Goal: Task Accomplishment & Management: Manage account settings

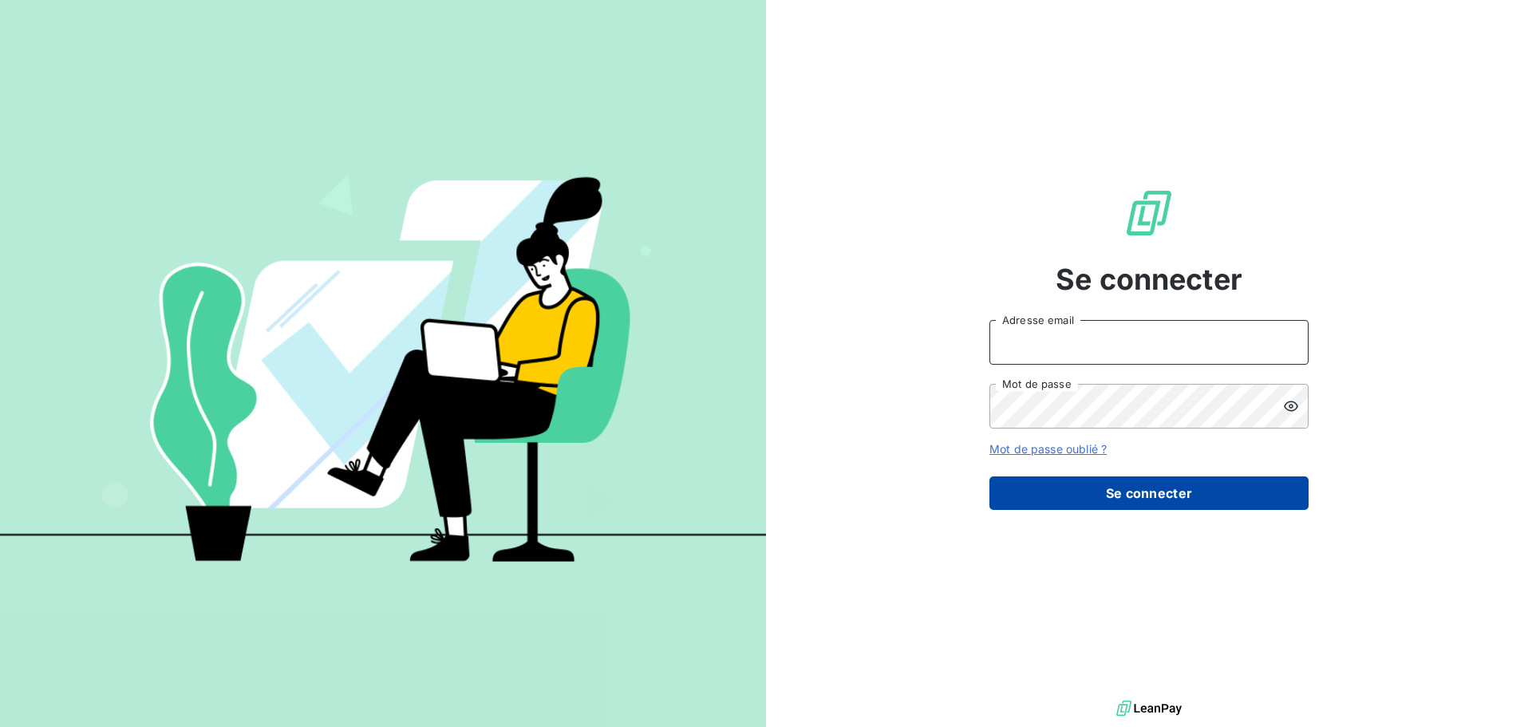
type input "[PERSON_NAME][EMAIL_ADDRESS][DOMAIN_NAME]"
click at [1204, 506] on button "Se connecter" at bounding box center [1149, 493] width 319 height 34
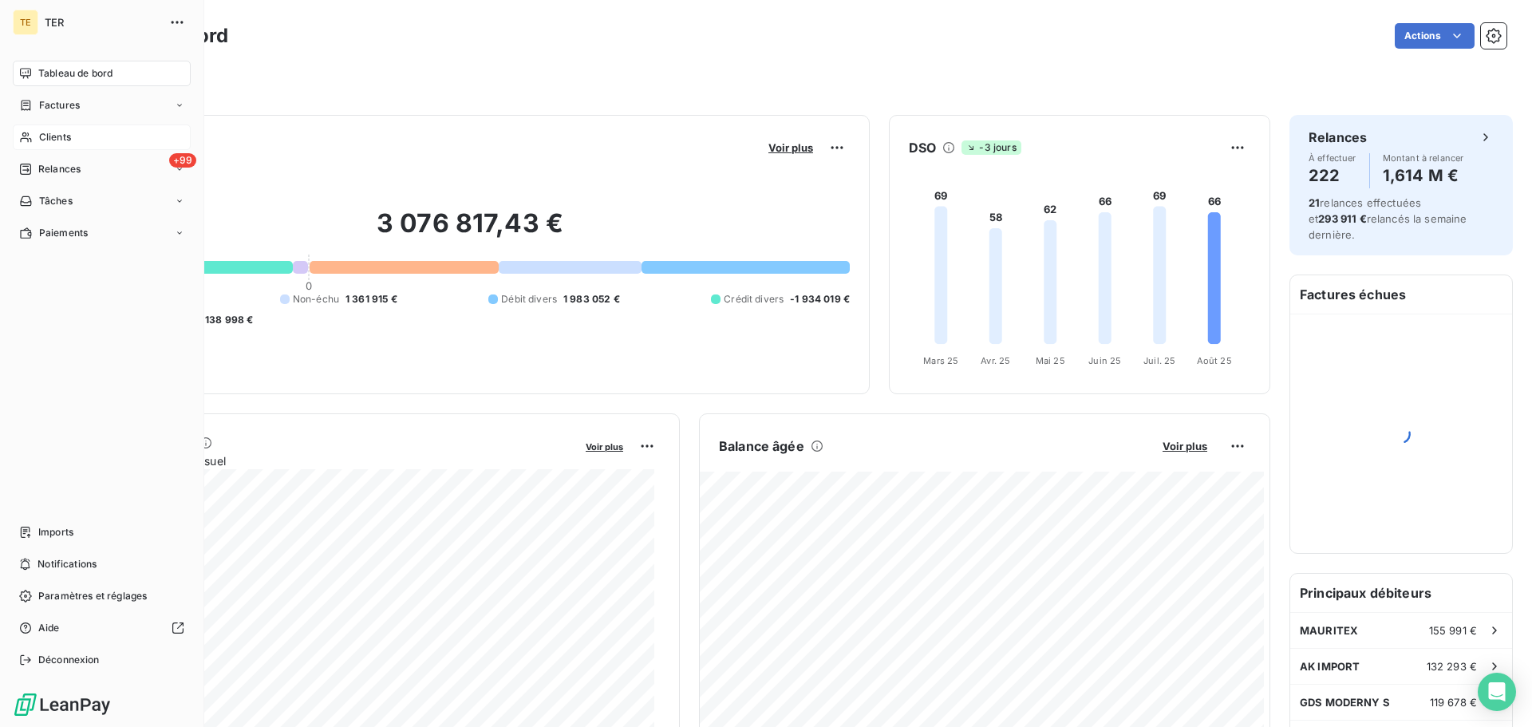
click at [65, 140] on span "Clients" at bounding box center [55, 137] width 32 height 14
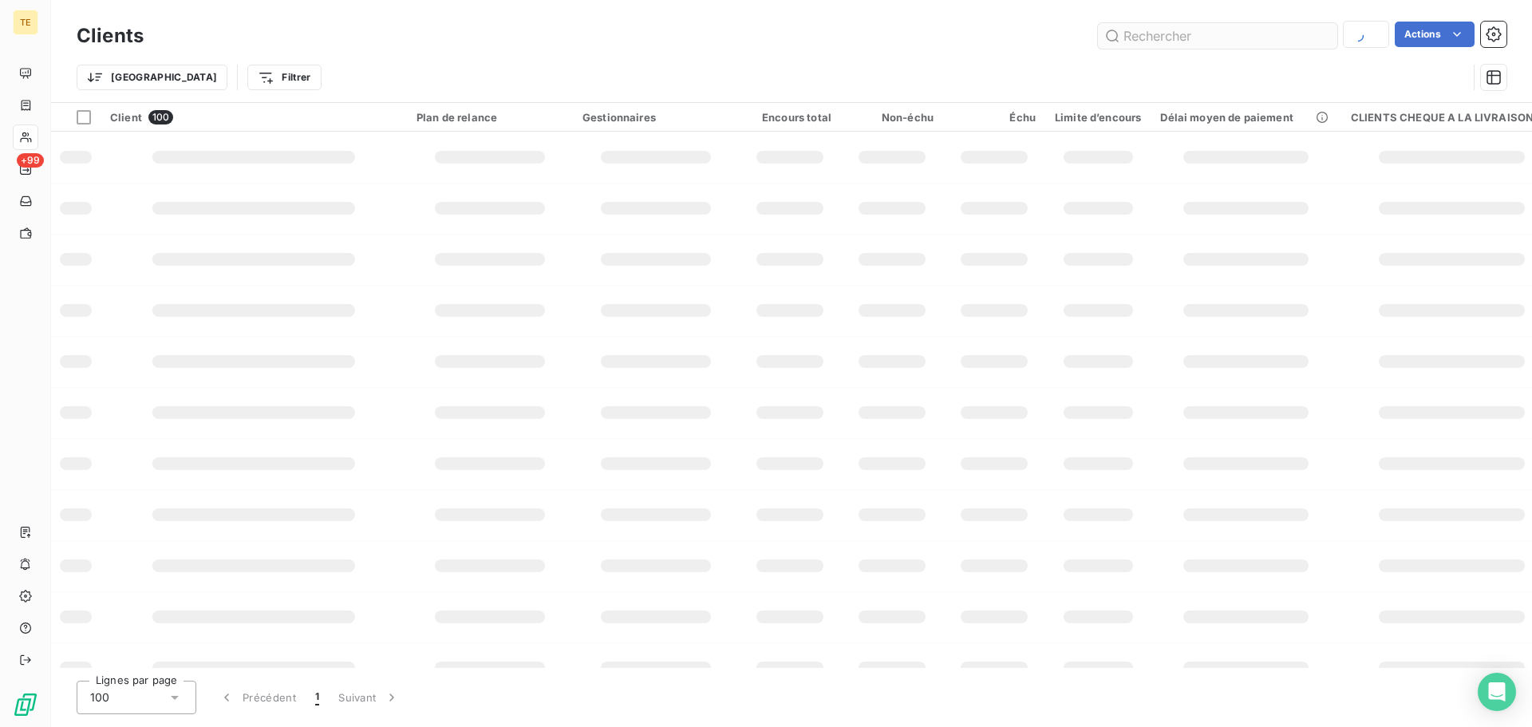
click at [1263, 32] on input "text" at bounding box center [1217, 36] width 239 height 26
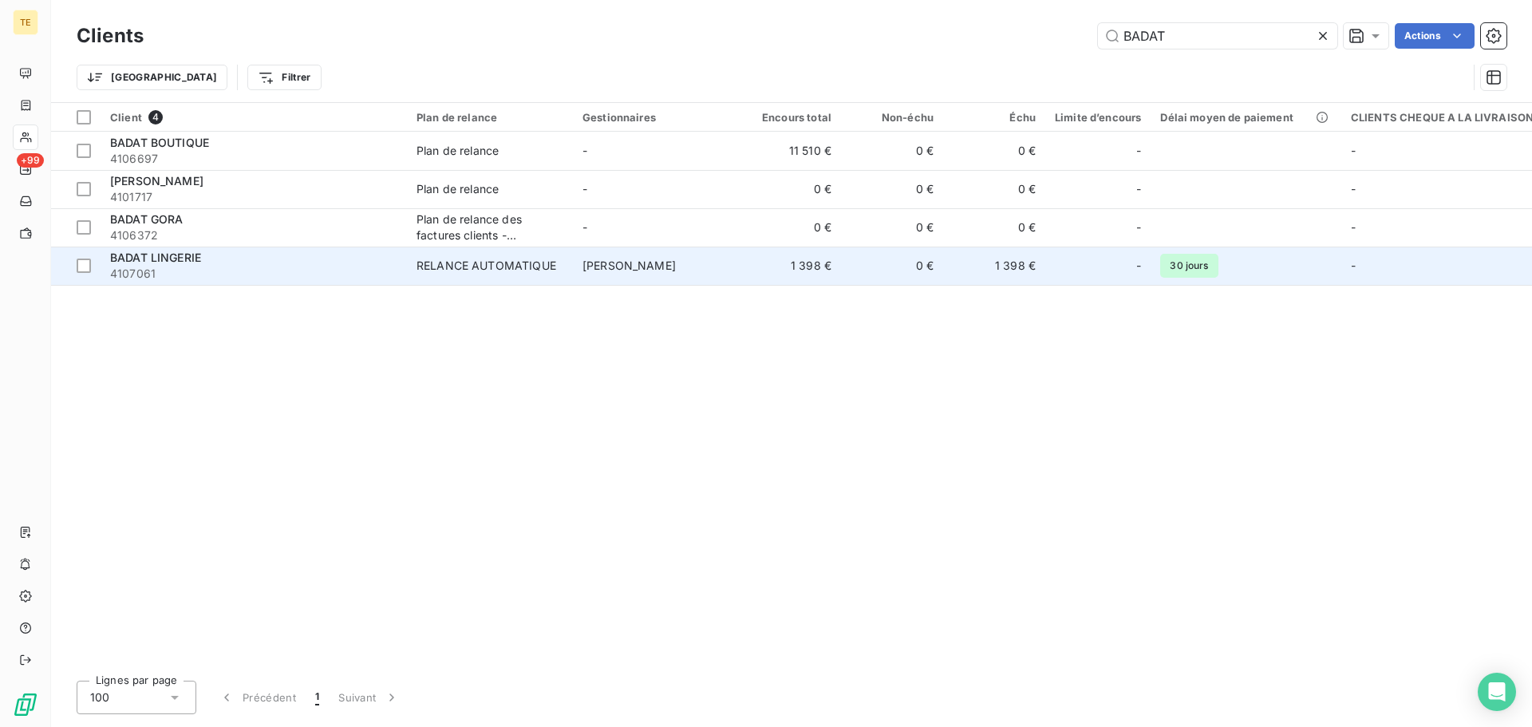
type input "BADAT"
click at [233, 263] on div "BADAT LINGERIE" at bounding box center [253, 258] width 287 height 16
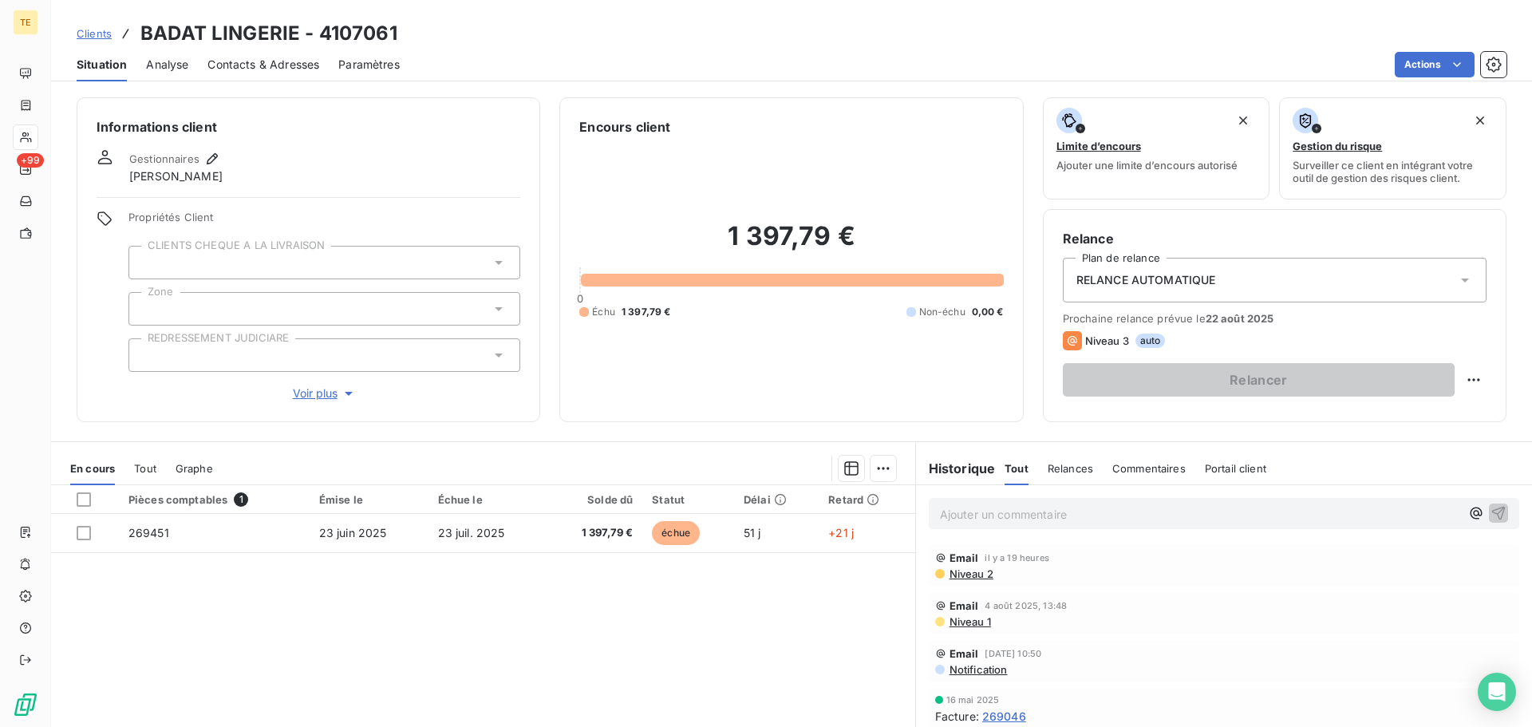
click at [1356, 288] on div "RELANCE AUTOMATIQUE" at bounding box center [1275, 280] width 424 height 45
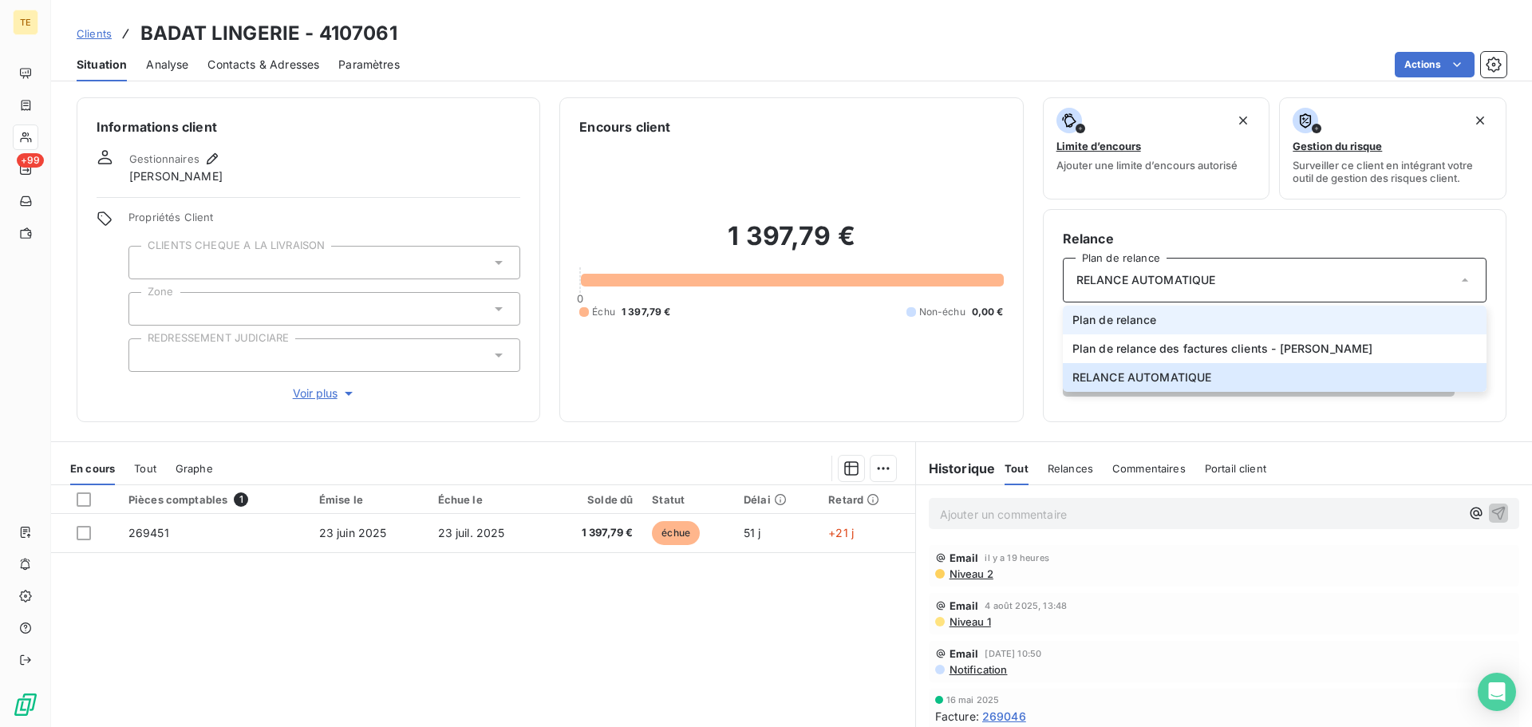
click at [1225, 327] on li "Plan de relance" at bounding box center [1275, 320] width 424 height 29
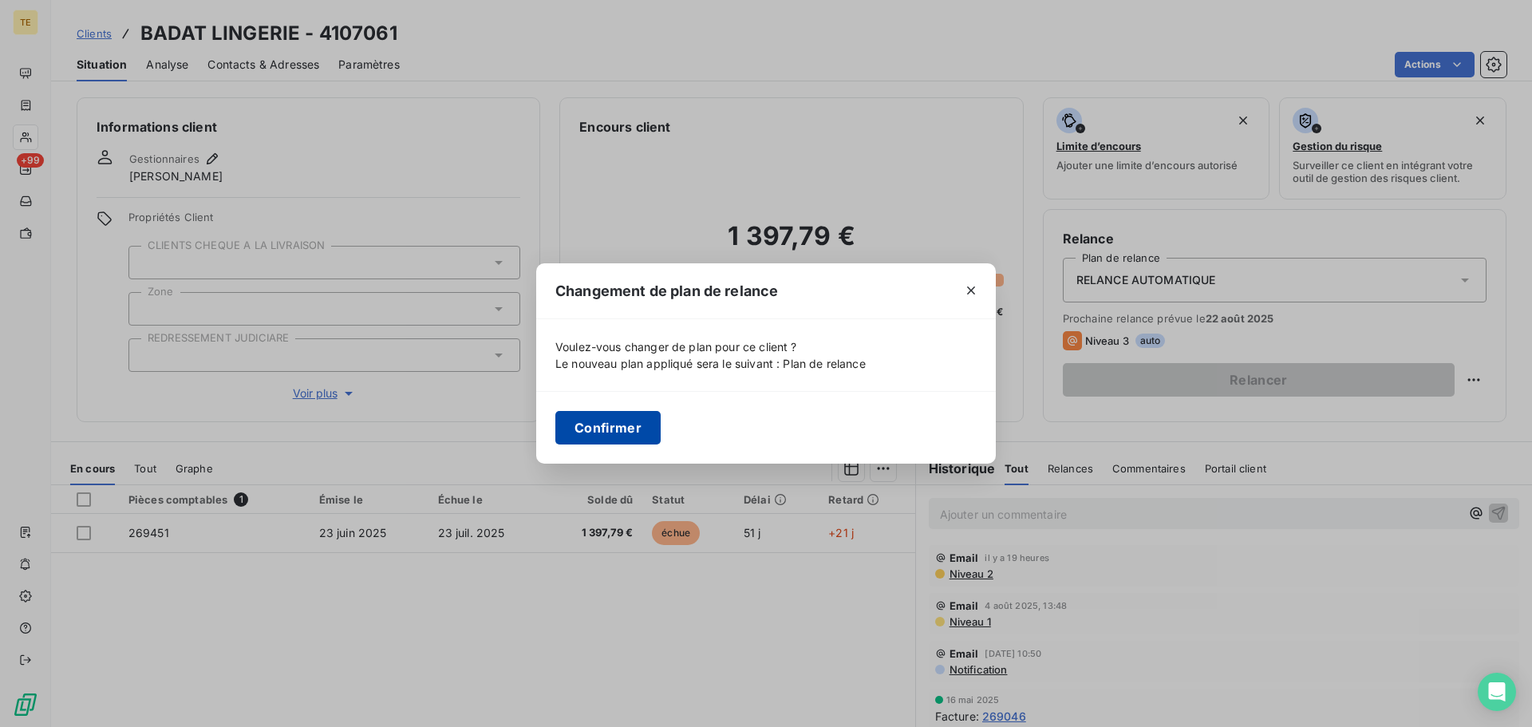
click at [627, 435] on button "Confirmer" at bounding box center [608, 428] width 105 height 34
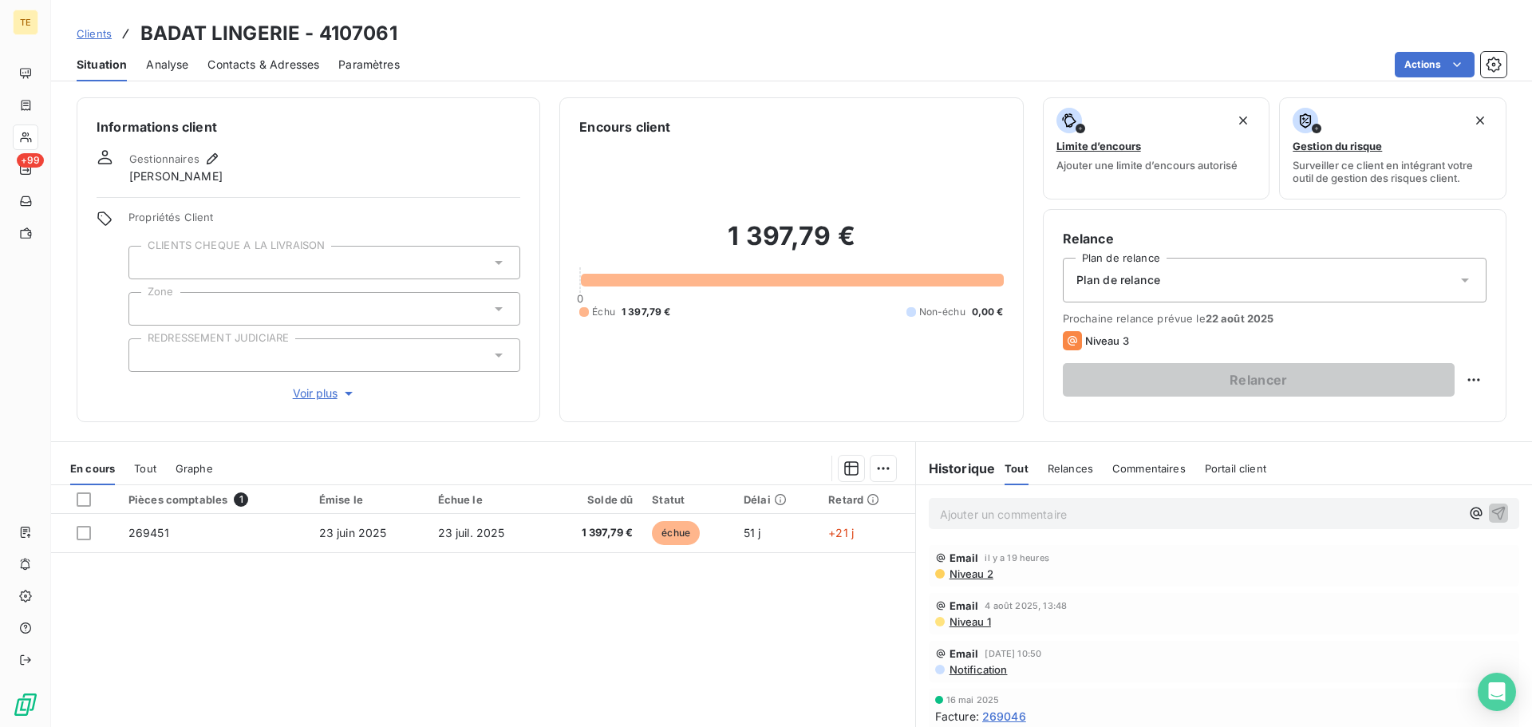
click at [93, 37] on span "Clients" at bounding box center [94, 33] width 35 height 13
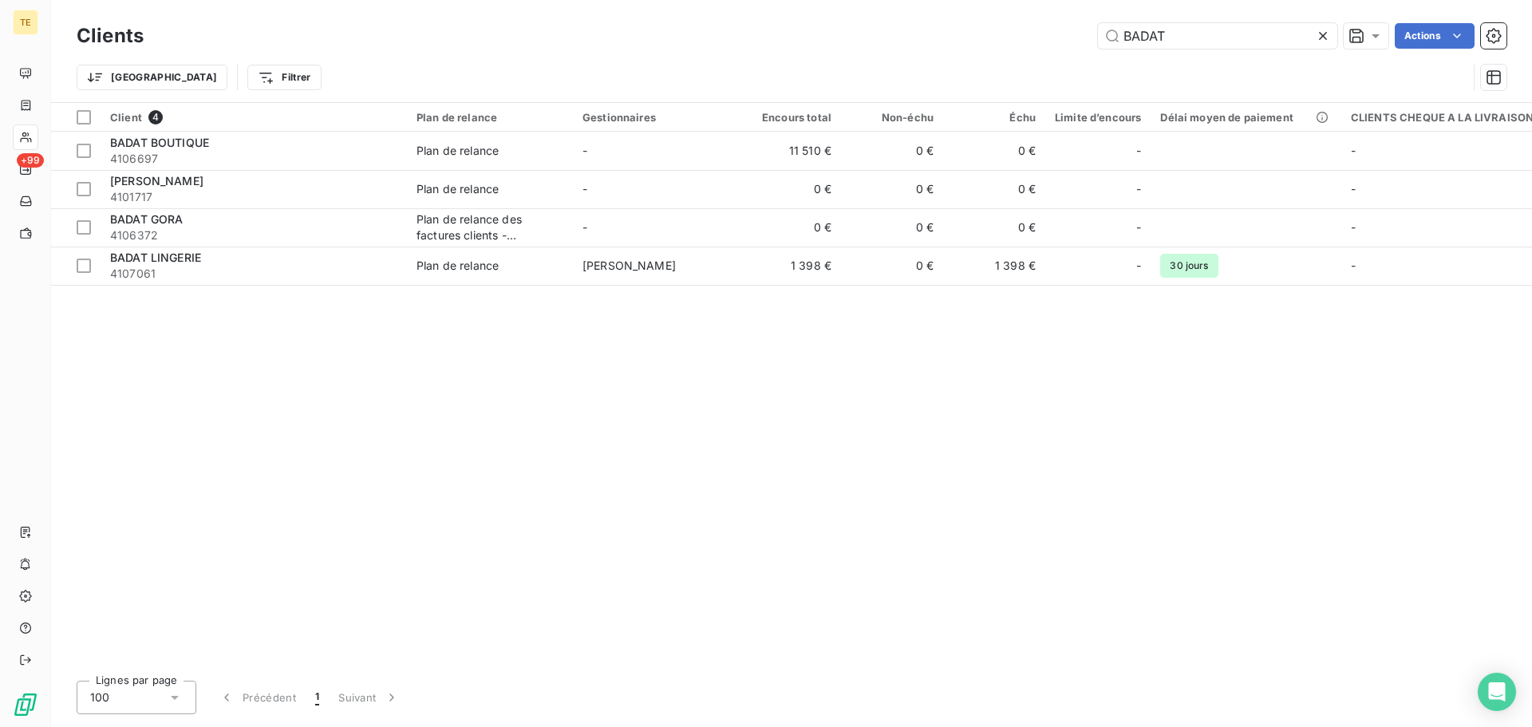
drag, startPoint x: 1170, startPoint y: 37, endPoint x: 972, endPoint y: 38, distance: 197.9
click at [972, 38] on div "BADAT Actions" at bounding box center [835, 36] width 1344 height 26
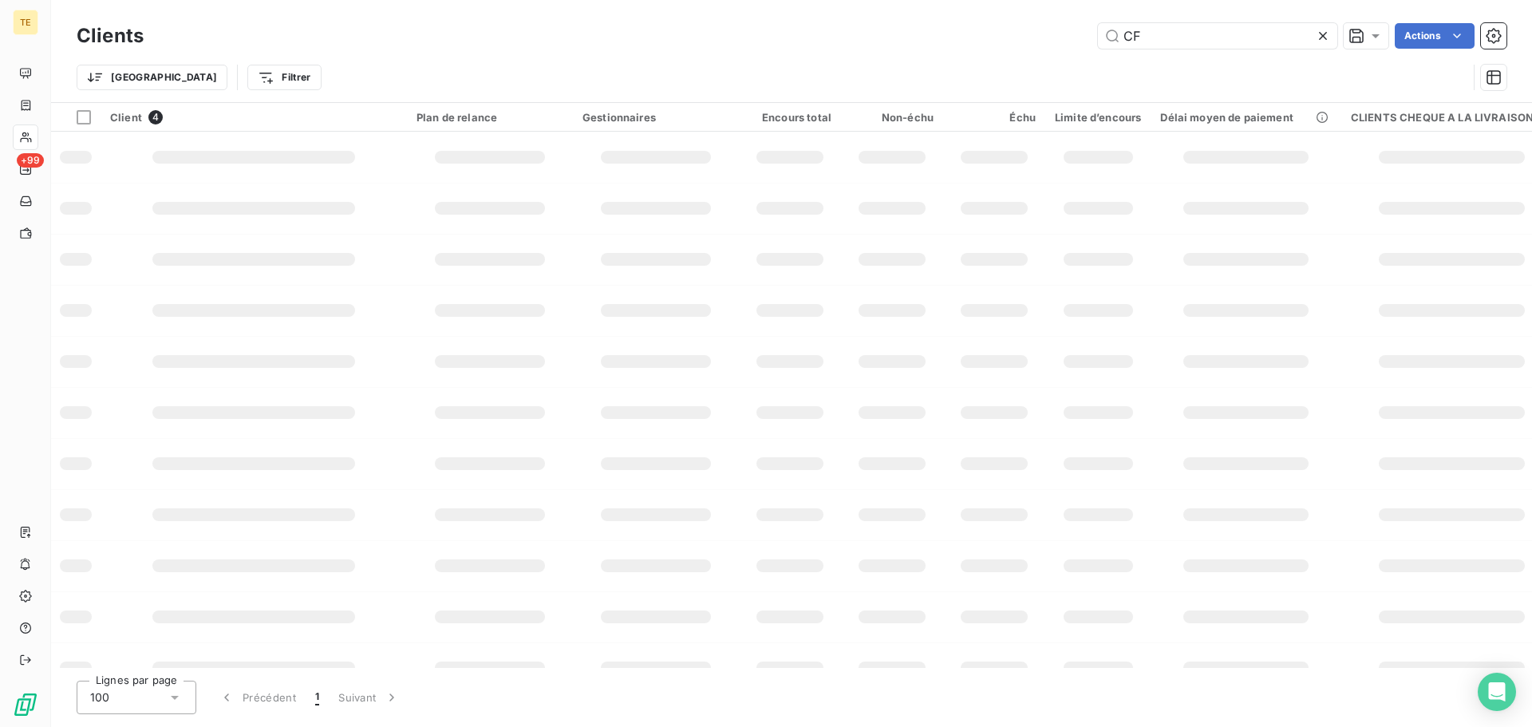
type input "C"
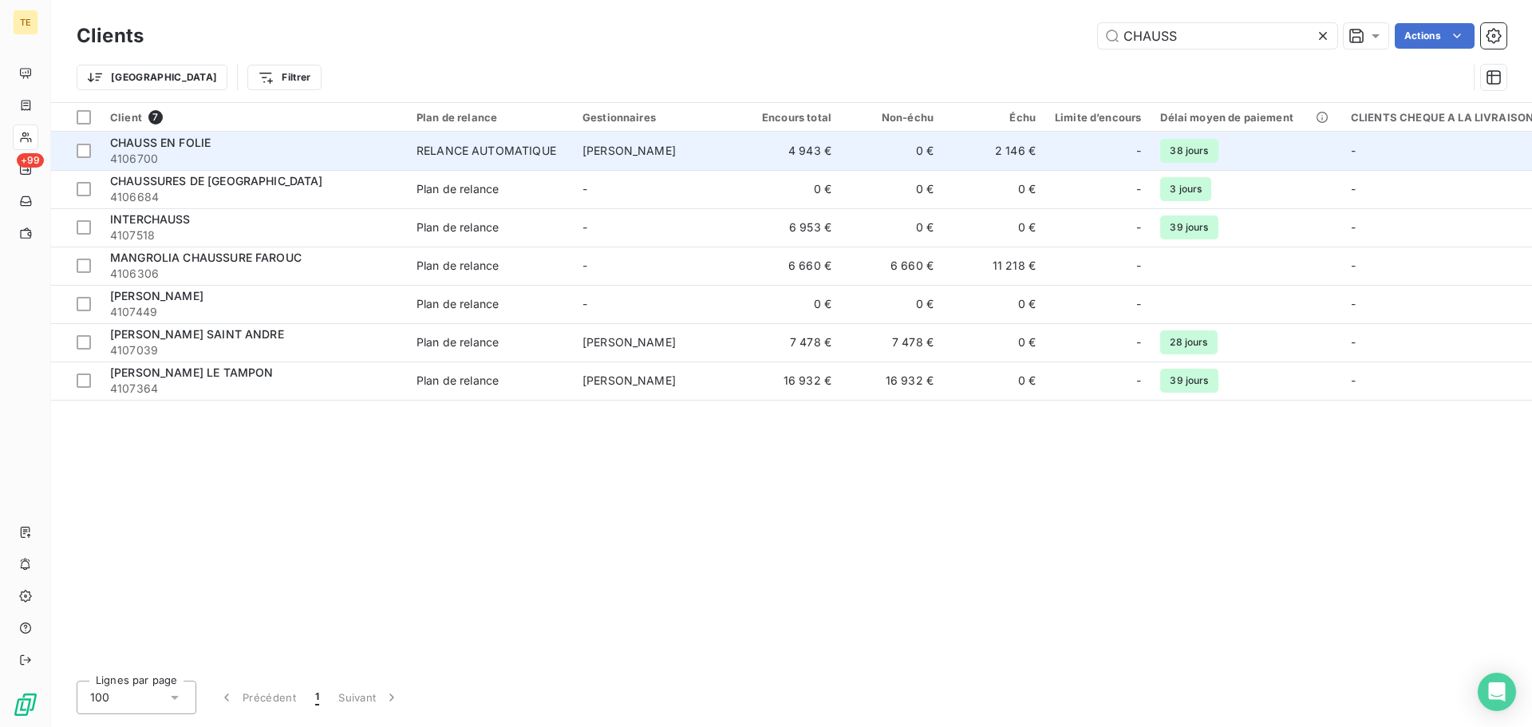
type input "CHAUSS"
click at [401, 153] on td "CHAUSS EN FOLIE 4106700" at bounding box center [254, 151] width 306 height 38
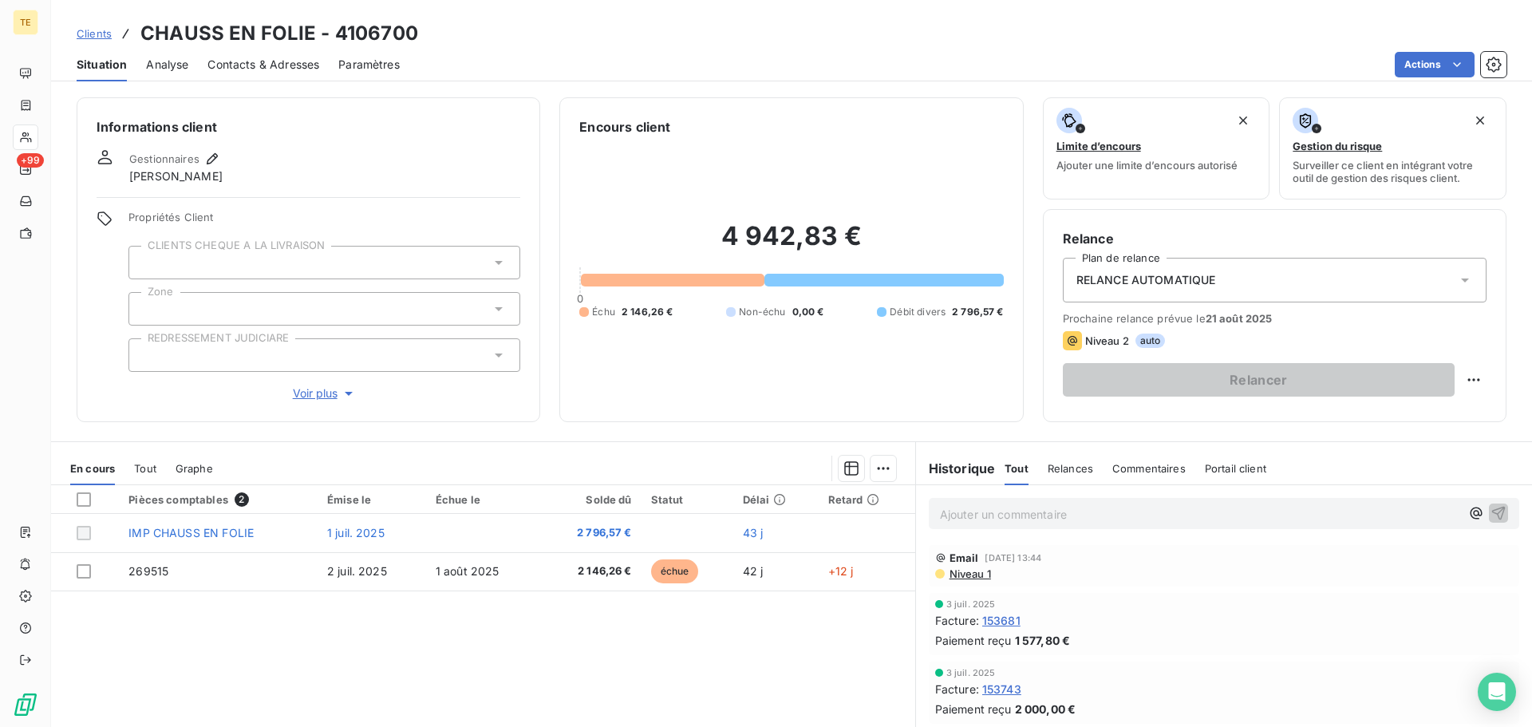
click at [973, 579] on span "Niveau 1" at bounding box center [969, 573] width 43 height 13
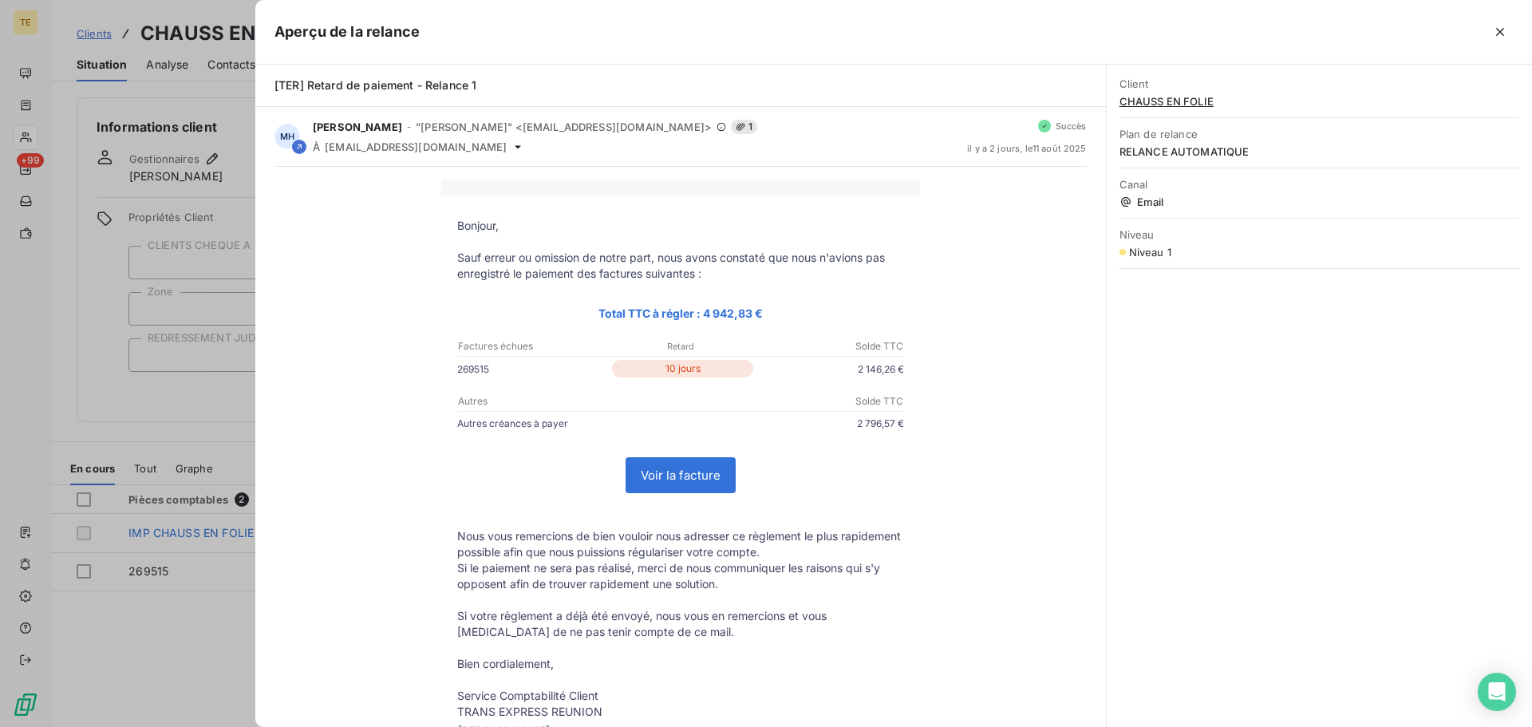
click at [251, 338] on div at bounding box center [766, 363] width 1532 height 727
